Goal: Information Seeking & Learning: Learn about a topic

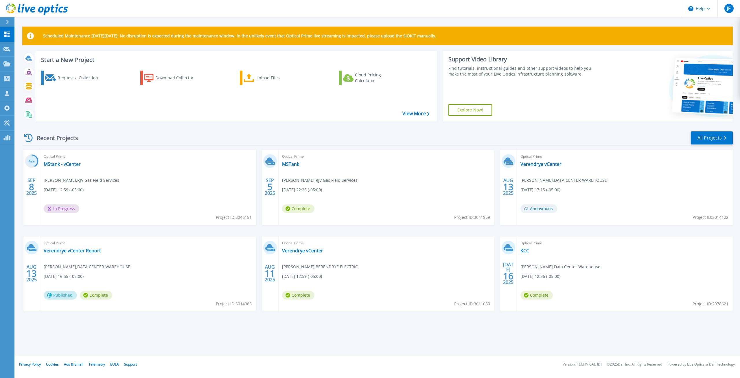
click at [69, 160] on span "Optical Prime" at bounding box center [148, 156] width 209 height 6
click at [70, 163] on link "MStank - vCenter" at bounding box center [62, 164] width 37 height 6
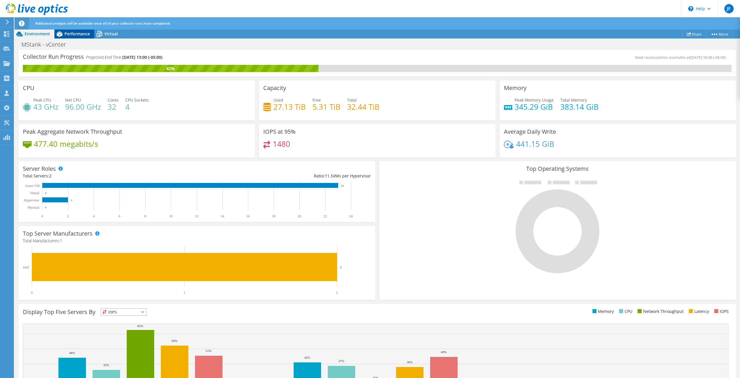
click at [77, 36] on span "Performance" at bounding box center [76, 33] width 25 height 5
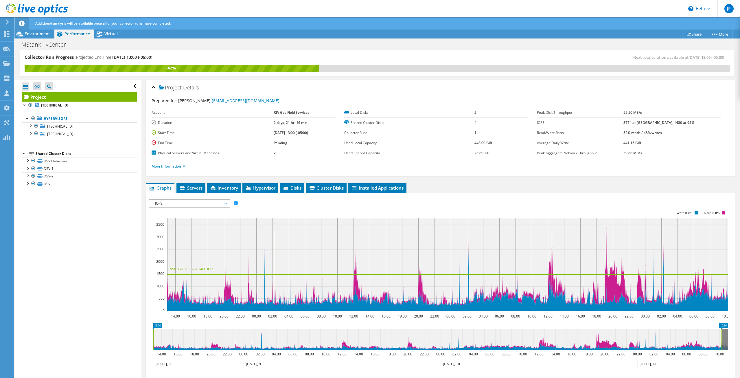
scroll to position [58, 0]
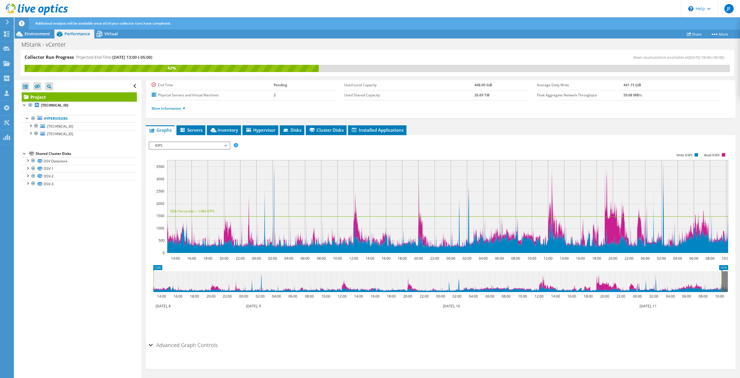
click at [215, 145] on span "IOPS" at bounding box center [189, 145] width 74 height 7
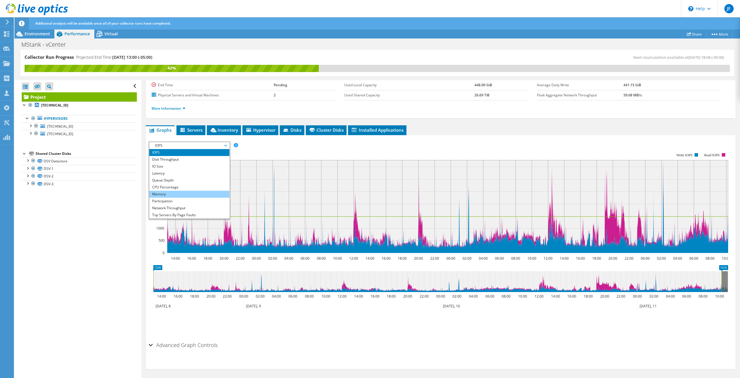
scroll to position [21, 0]
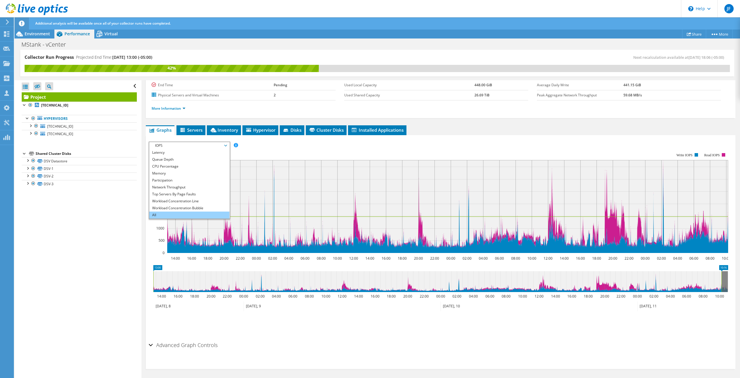
click at [162, 217] on li "All" at bounding box center [189, 214] width 80 height 7
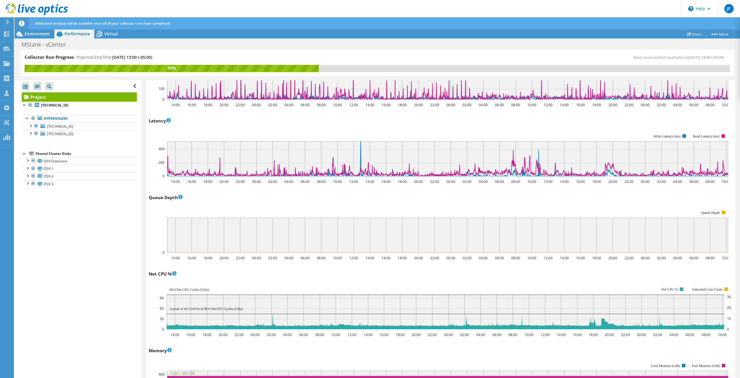
scroll to position [348, 0]
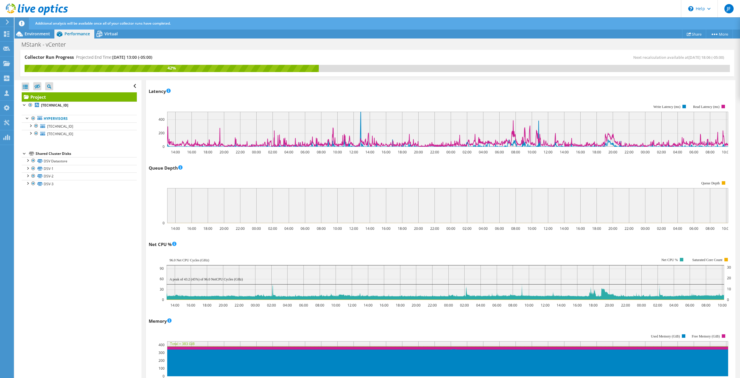
click at [356, 321] on div "Memory 14:00 16:00 18:00 20:00 22:00 00:00 02:00 04:00 06:00 08:00 10:00 12:00 …" at bounding box center [440, 350] width 583 height 68
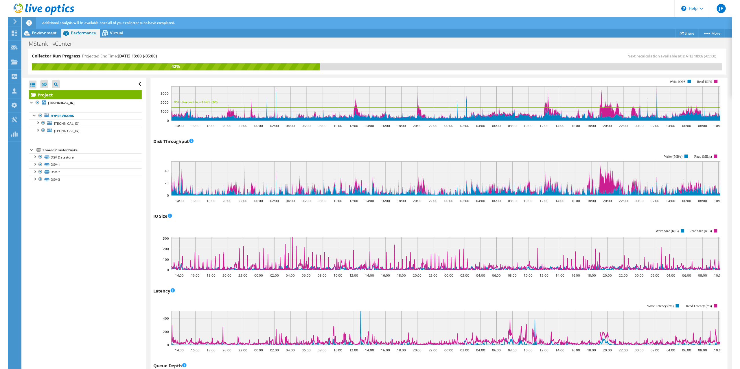
scroll to position [0, 0]
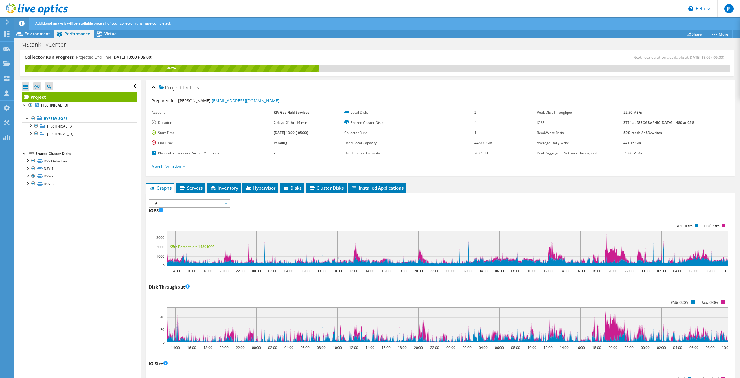
click at [369, 297] on rect at bounding box center [438, 321] width 579 height 58
click at [374, 293] on rect at bounding box center [438, 321] width 579 height 58
click at [323, 223] on rect at bounding box center [438, 244] width 579 height 58
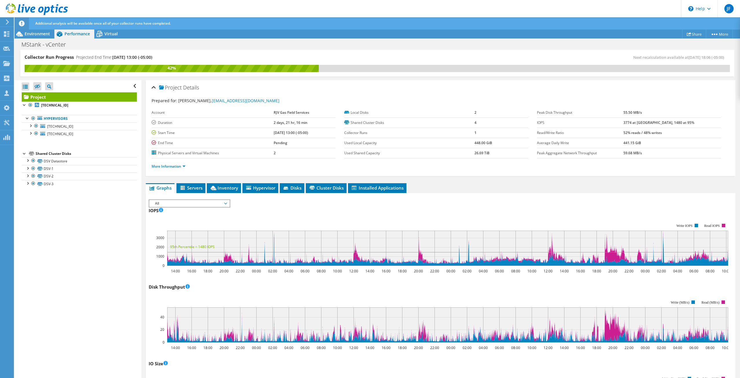
click at [367, 215] on div "IOPS 14:00 16:00 18:00 20:00 22:00 00:00 02:00 04:00 06:00 08:00 10:00 12:00 14…" at bounding box center [440, 240] width 583 height 68
click at [365, 215] on div "IOPS 14:00 16:00 18:00 20:00 22:00 00:00 02:00 04:00 06:00 08:00 10:00 12:00 14…" at bounding box center [440, 240] width 583 height 68
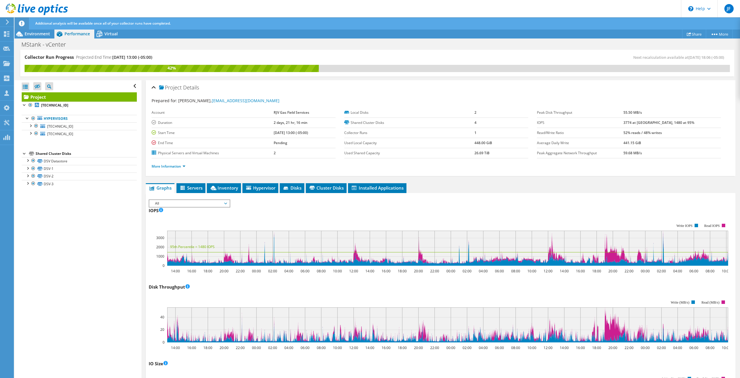
click at [365, 218] on rect at bounding box center [438, 244] width 579 height 58
click at [330, 214] on div "IOPS 14:00 16:00 18:00 20:00 22:00 00:00 02:00 04:00 06:00 08:00 10:00 12:00 14…" at bounding box center [440, 240] width 583 height 68
click at [326, 214] on div "IOPS 14:00 16:00 18:00 20:00 22:00 00:00 02:00 04:00 06:00 08:00 10:00 12:00 14…" at bounding box center [440, 240] width 583 height 68
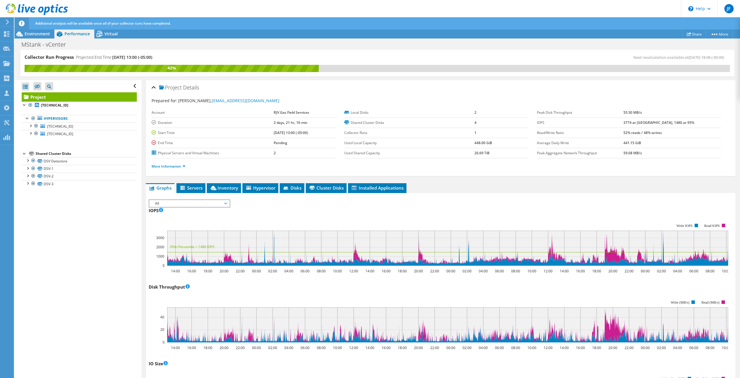
click at [326, 214] on div "IOPS 14:00 16:00 18:00 20:00 22:00 00:00 02:00 04:00 06:00 08:00 10:00 12:00 14…" at bounding box center [440, 240] width 583 height 68
click at [294, 214] on div "IOPS 14:00 16:00 18:00 20:00 22:00 00:00 02:00 04:00 06:00 08:00 10:00 12:00 14…" at bounding box center [440, 240] width 583 height 68
